Goal: Transaction & Acquisition: Purchase product/service

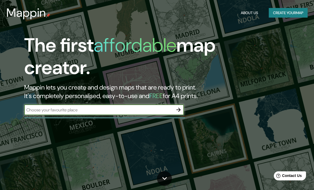
click at [46, 107] on input "text" at bounding box center [98, 110] width 149 height 6
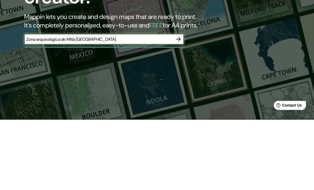
type input "Zona arqueológica de Mitla [GEOGRAPHIC_DATA]"
click at [180, 106] on icon "button" at bounding box center [178, 109] width 6 height 6
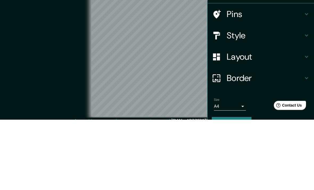
scroll to position [22, 0]
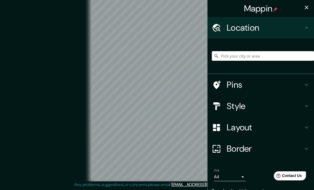
click at [263, 55] on input "Pick your city or area" at bounding box center [263, 56] width 102 height 10
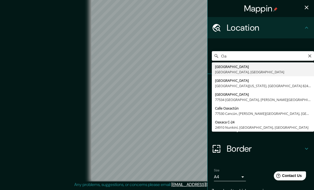
type input "O"
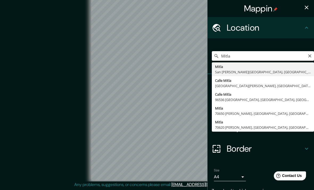
type input "Mitla, [GEOGRAPHIC_DATA][PERSON_NAME], [GEOGRAPHIC_DATA], [GEOGRAPHIC_DATA]"
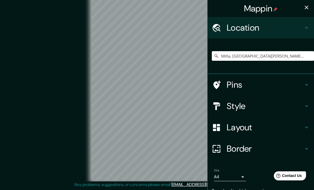
click at [14, 55] on div "© Mapbox © OpenStreetMap Improve this map" at bounding box center [157, 87] width 300 height 188
click at [310, 58] on input "Mitla, [GEOGRAPHIC_DATA][PERSON_NAME], [GEOGRAPHIC_DATA], [GEOGRAPHIC_DATA]" at bounding box center [263, 56] width 102 height 10
click at [311, 57] on icon "Clear" at bounding box center [310, 56] width 4 height 4
click at [40, 55] on div "© Mapbox © OpenStreetMap Improve this map" at bounding box center [157, 87] width 283 height 171
click at [276, 85] on h4 "Pins" at bounding box center [265, 84] width 77 height 11
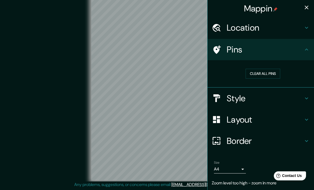
click at [303, 49] on h4 "Pins" at bounding box center [265, 49] width 77 height 11
click at [301, 27] on h4 "Location" at bounding box center [265, 27] width 77 height 11
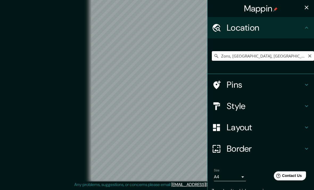
click at [311, 52] on input "Zons, [GEOGRAPHIC_DATA], [GEOGRAPHIC_DATA], [GEOGRAPHIC_DATA]" at bounding box center [263, 56] width 102 height 10
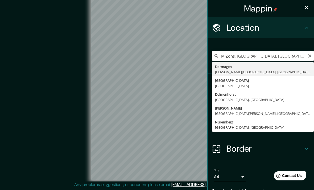
click at [307, 58] on input "MiZons, [GEOGRAPHIC_DATA], [GEOGRAPHIC_DATA], [GEOGRAPHIC_DATA]" at bounding box center [263, 56] width 102 height 10
type input "MiZons, [GEOGRAPHIC_DATA], [GEOGRAPHIC_DATA], [GEOGRAPHIC_DATA]"
click at [311, 54] on icon "Clear" at bounding box center [310, 56] width 4 height 4
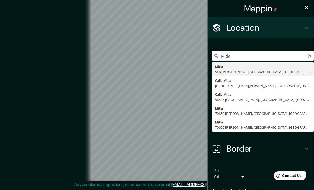
type input "Mitla, [GEOGRAPHIC_DATA][PERSON_NAME], [GEOGRAPHIC_DATA], [GEOGRAPHIC_DATA]"
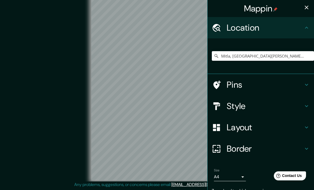
click at [17, 47] on div "© Mapbox © OpenStreetMap Improve this map" at bounding box center [157, 87] width 283 height 171
click at [253, 85] on h4 "Pins" at bounding box center [265, 84] width 77 height 11
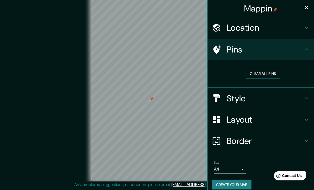
click at [276, 97] on h4 "Style" at bounding box center [265, 98] width 77 height 11
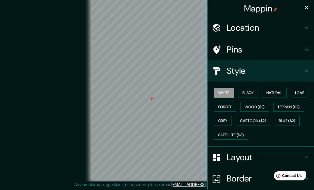
click at [250, 93] on button "Black" at bounding box center [248, 93] width 20 height 10
click at [280, 92] on button "Natural" at bounding box center [274, 93] width 24 height 10
click at [303, 93] on button "Love" at bounding box center [300, 93] width 18 height 10
click at [225, 105] on button "Forest" at bounding box center [225, 107] width 22 height 10
click at [255, 108] on button "Wood ($2)" at bounding box center [254, 107] width 29 height 10
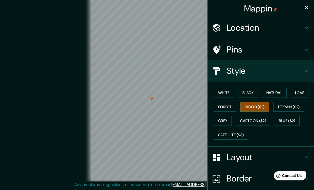
click at [295, 107] on button "Terrain ($2)" at bounding box center [288, 107] width 31 height 10
click at [263, 105] on button "Wood ($2)" at bounding box center [254, 107] width 29 height 10
click at [224, 122] on button "Grey" at bounding box center [223, 121] width 18 height 10
click at [254, 121] on button "Cartoon ($2)" at bounding box center [253, 121] width 35 height 10
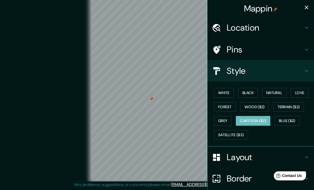
click at [288, 117] on button "Blue ($2)" at bounding box center [287, 121] width 25 height 10
click at [234, 134] on button "Satellite ($3)" at bounding box center [231, 135] width 34 height 10
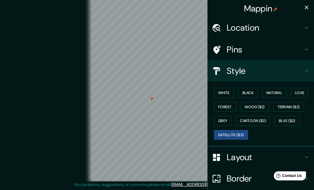
click at [228, 93] on button "White" at bounding box center [224, 93] width 20 height 10
click at [249, 92] on button "Black" at bounding box center [248, 93] width 20 height 10
click at [273, 90] on button "Natural" at bounding box center [274, 93] width 24 height 10
click at [297, 93] on button "Love" at bounding box center [300, 93] width 18 height 10
click at [227, 92] on button "White" at bounding box center [224, 93] width 20 height 10
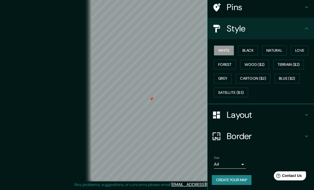
scroll to position [42, 0]
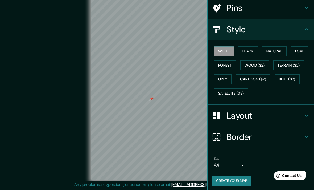
click at [295, 111] on h4 "Layout" at bounding box center [265, 115] width 77 height 11
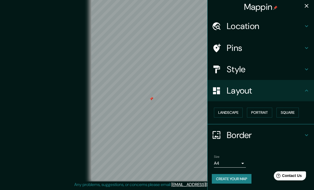
scroll to position [0, 0]
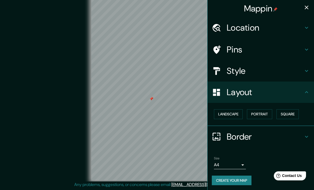
click at [234, 111] on button "Landscape" at bounding box center [228, 114] width 29 height 10
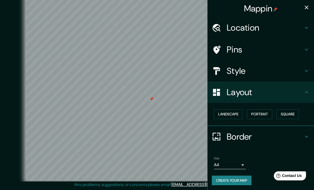
click at [262, 113] on button "Portrait" at bounding box center [259, 114] width 25 height 10
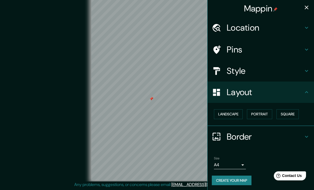
click at [291, 113] on button "Square" at bounding box center [288, 114] width 22 height 10
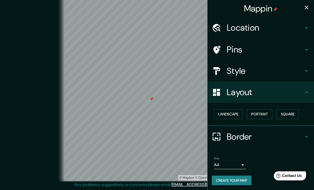
click at [229, 114] on button "Landscape" at bounding box center [228, 114] width 29 height 10
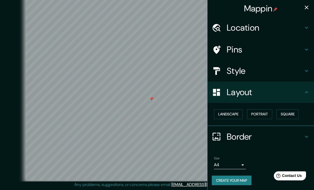
click at [267, 113] on button "Portrait" at bounding box center [259, 114] width 25 height 10
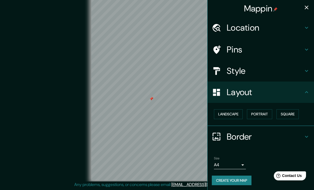
click at [291, 113] on button "Square" at bounding box center [288, 114] width 22 height 10
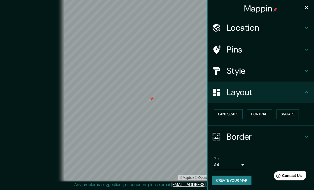
click at [253, 133] on h4 "Border" at bounding box center [265, 136] width 77 height 11
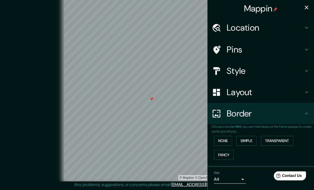
click at [307, 6] on icon "button" at bounding box center [306, 7] width 6 height 6
